Goal: Navigation & Orientation: Understand site structure

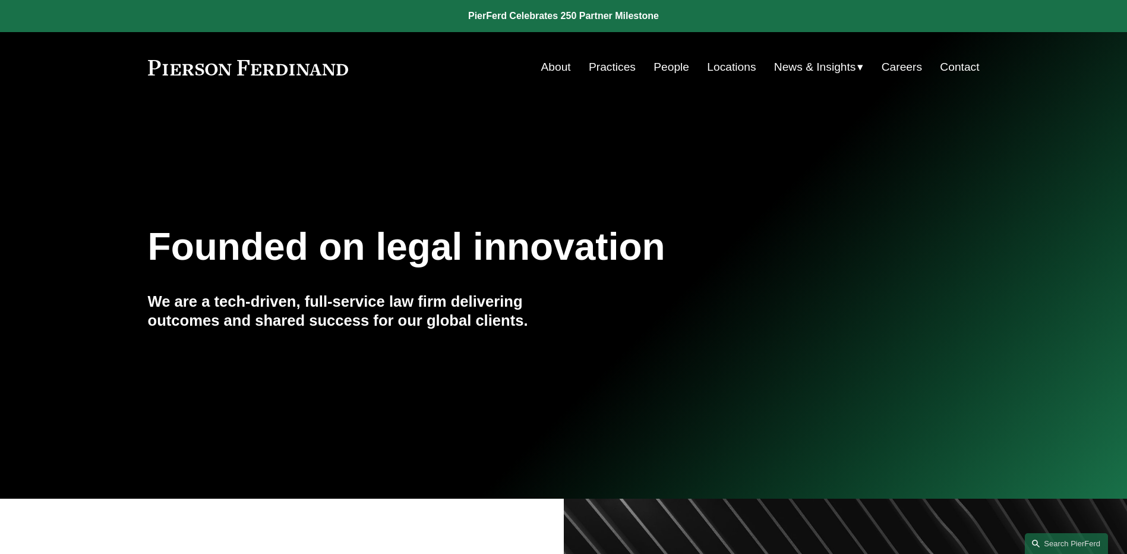
click at [0, 0] on span "News" at bounding box center [0, 0] width 0 height 0
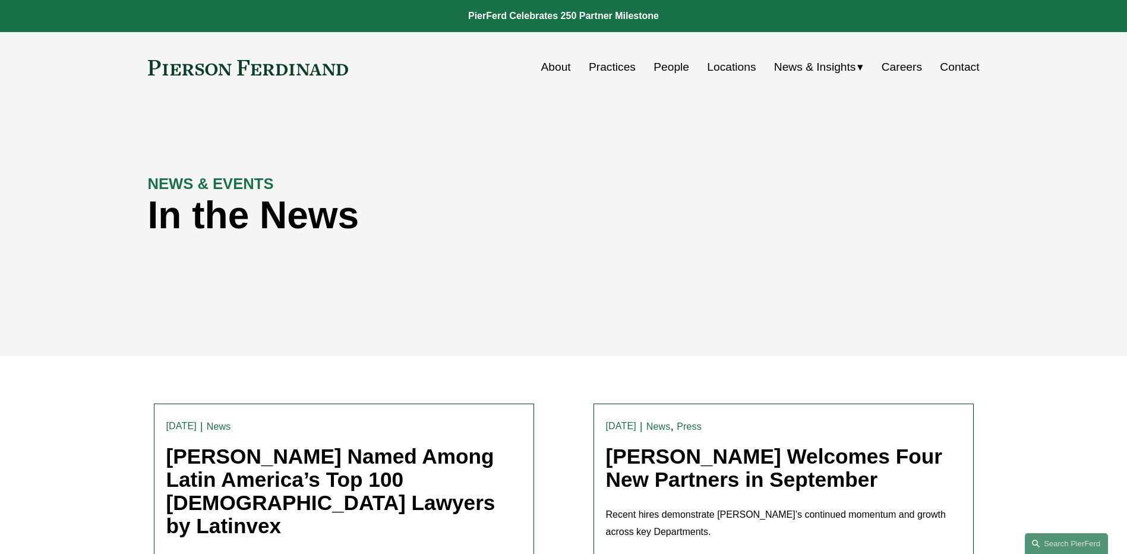
click at [0, 0] on span "Insights" at bounding box center [0, 0] width 0 height 0
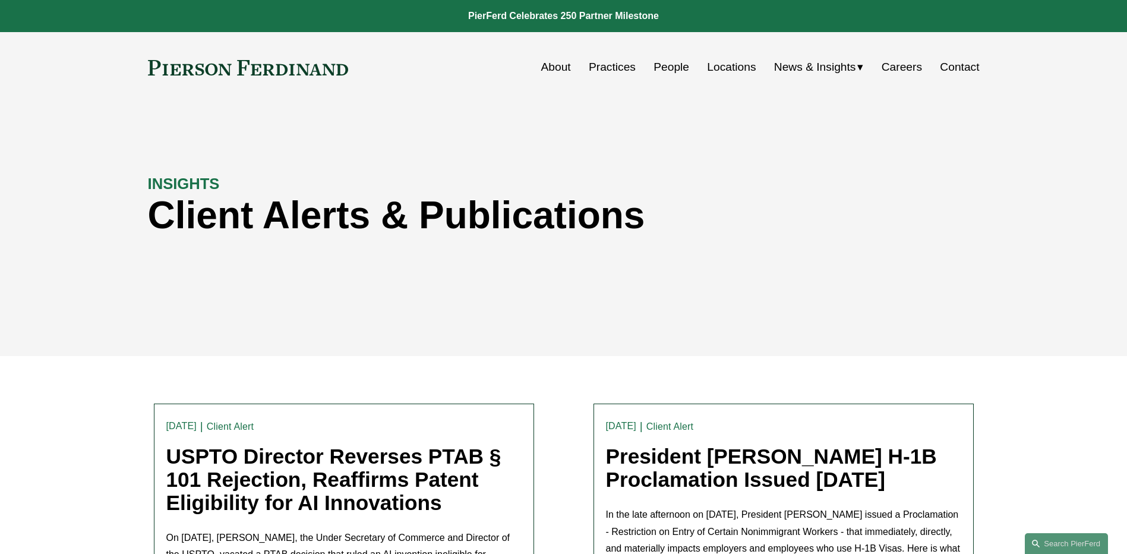
click at [660, 56] on link "People" at bounding box center [671, 67] width 36 height 23
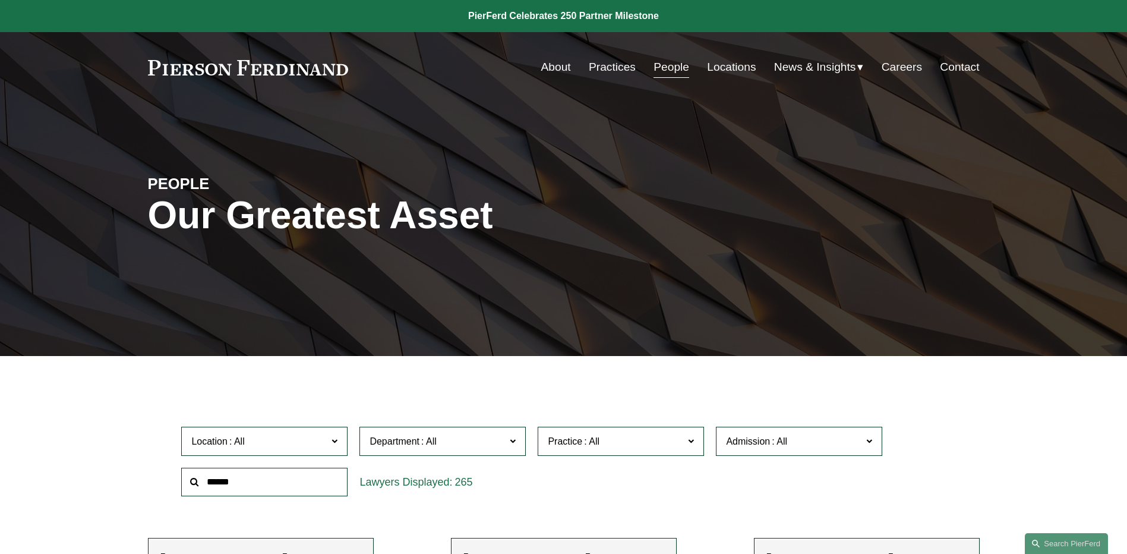
click at [559, 67] on link "About" at bounding box center [556, 67] width 30 height 23
